Goal: Navigation & Orientation: Find specific page/section

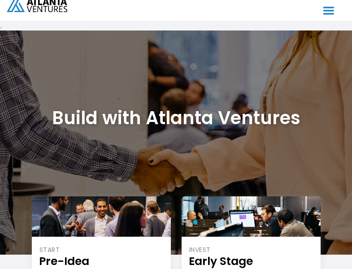
click at [59, 269] on html ". Loading. . . ABOUT OUR STORY TEAM Job Board PORTFOLIO Startup 101 RESOURCES T…" at bounding box center [176, 134] width 352 height 269
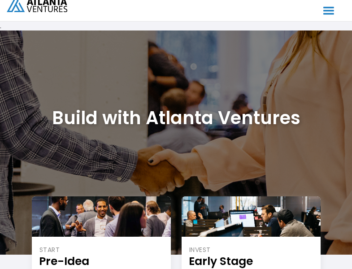
click at [59, 269] on html ". Loading. . . ABOUT OUR STORY TEAM Job Board PORTFOLIO Startup 101 RESOURCES T…" at bounding box center [176, 134] width 352 height 269
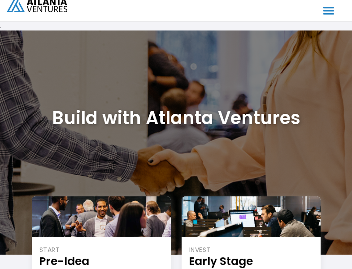
click at [59, 269] on html ". Loading. . . ABOUT OUR STORY TEAM Job Board PORTFOLIO Startup 101 RESOURCES T…" at bounding box center [176, 134] width 352 height 269
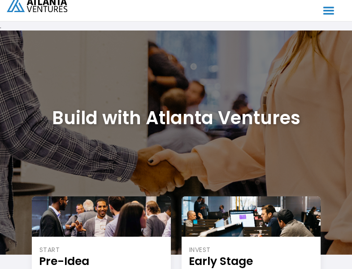
click at [59, 269] on html ". Loading. . . ABOUT OUR STORY TEAM Job Board PORTFOLIO Startup 101 RESOURCES T…" at bounding box center [176, 134] width 352 height 269
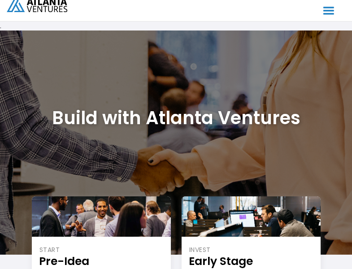
click at [59, 269] on html ". Loading. . . ABOUT OUR STORY TEAM Job Board PORTFOLIO Startup 101 RESOURCES T…" at bounding box center [176, 134] width 352 height 269
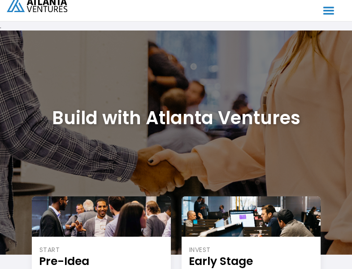
click at [59, 269] on html ". Loading. . . ABOUT OUR STORY TEAM Job Board PORTFOLIO Startup 101 RESOURCES T…" at bounding box center [176, 134] width 352 height 269
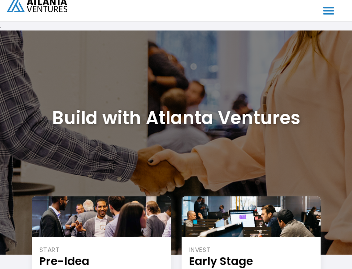
click at [59, 269] on html ". Loading. . . ABOUT OUR STORY TEAM Job Board PORTFOLIO Startup 101 RESOURCES T…" at bounding box center [176, 134] width 352 height 269
